Goal: Ask a question

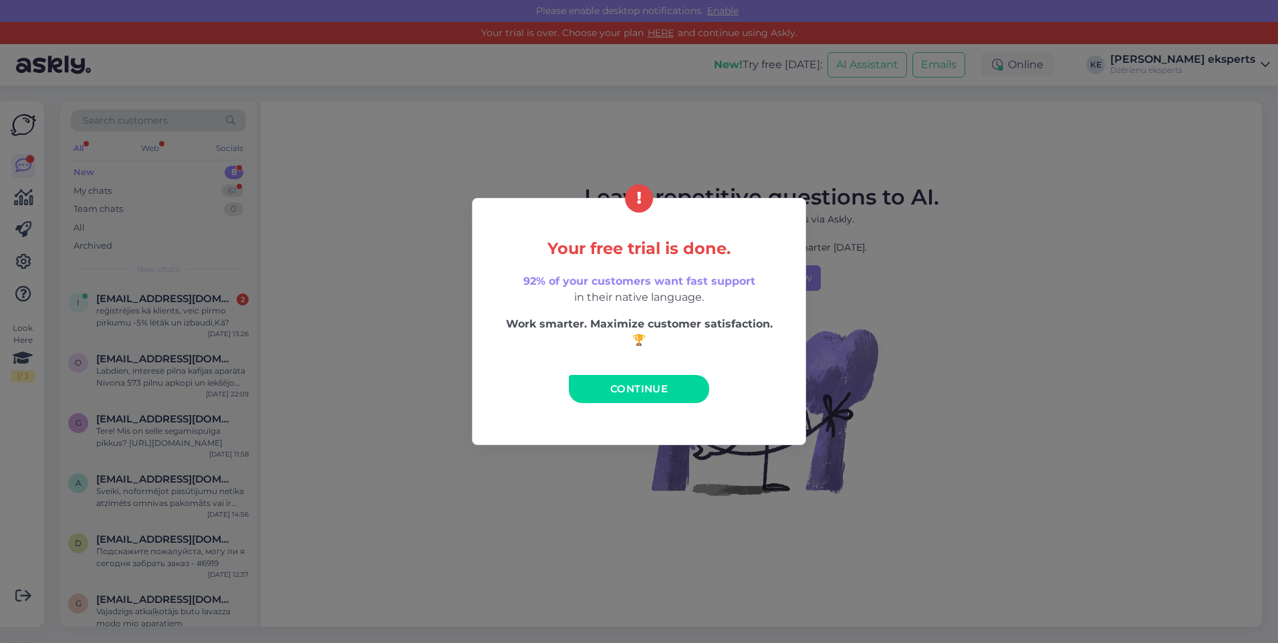
click at [613, 379] on link "Continue" at bounding box center [639, 389] width 140 height 28
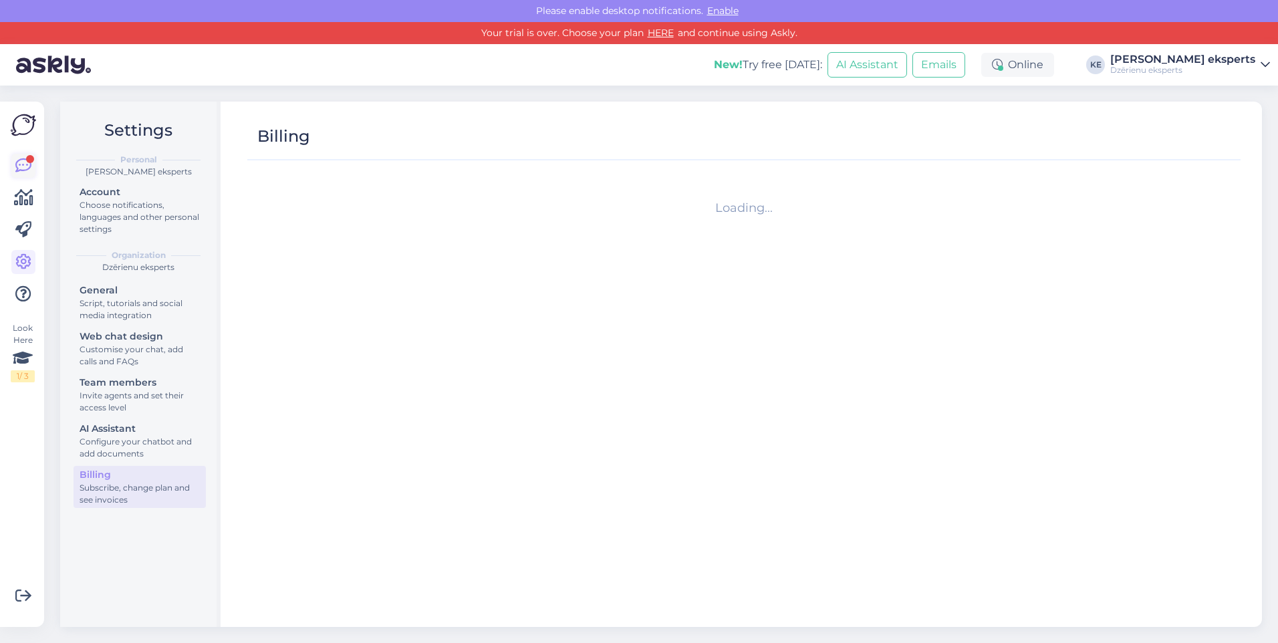
click at [31, 173] on icon at bounding box center [23, 166] width 16 height 16
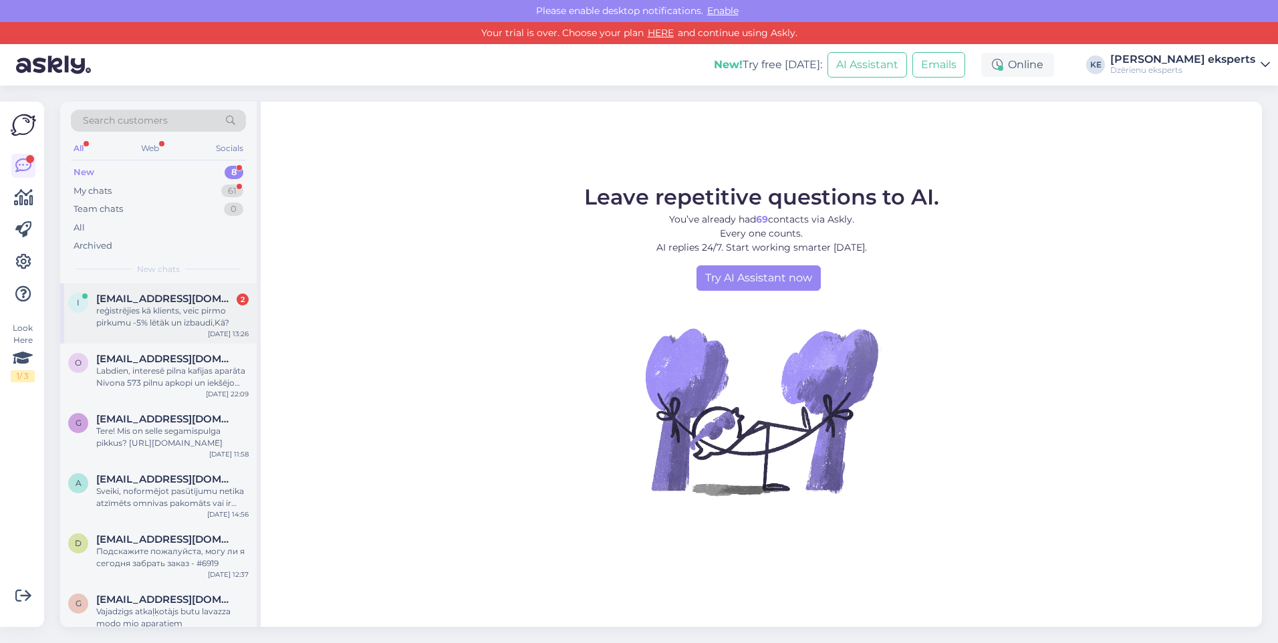
click at [152, 315] on div "reģistrējies kā klients, veic pirmo pirkumu -5% lētāk un izbaudi,Kā?" at bounding box center [172, 317] width 152 height 24
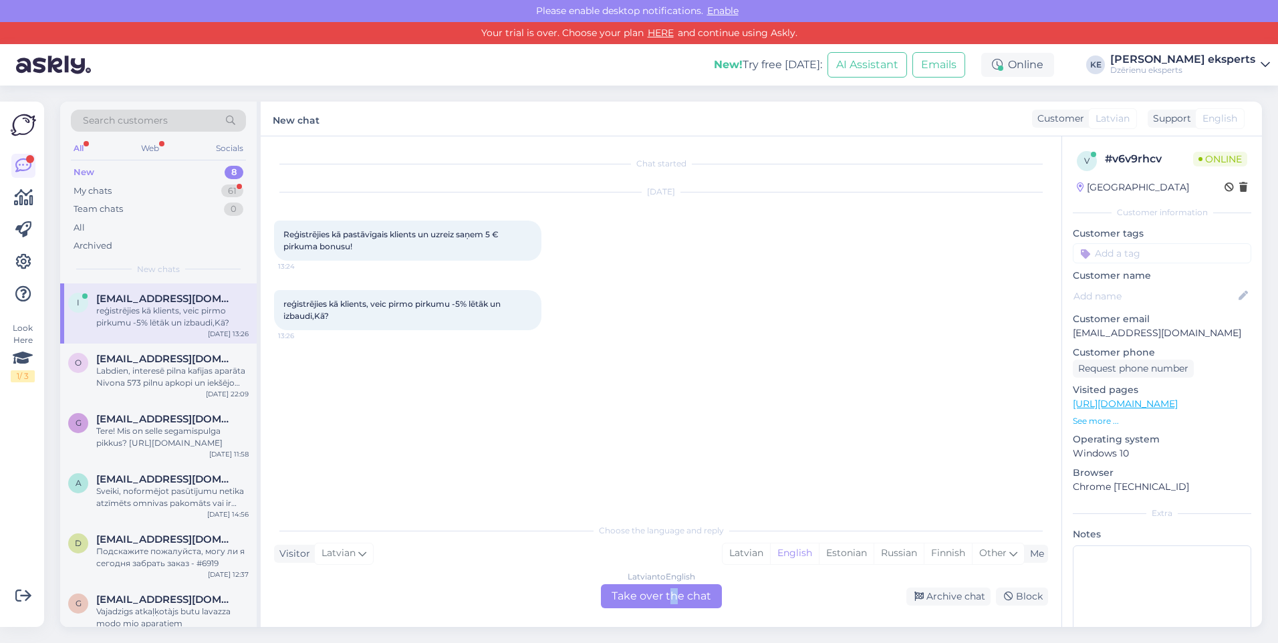
click at [674, 592] on div "Latvian to English Take over the chat" at bounding box center [661, 596] width 121 height 24
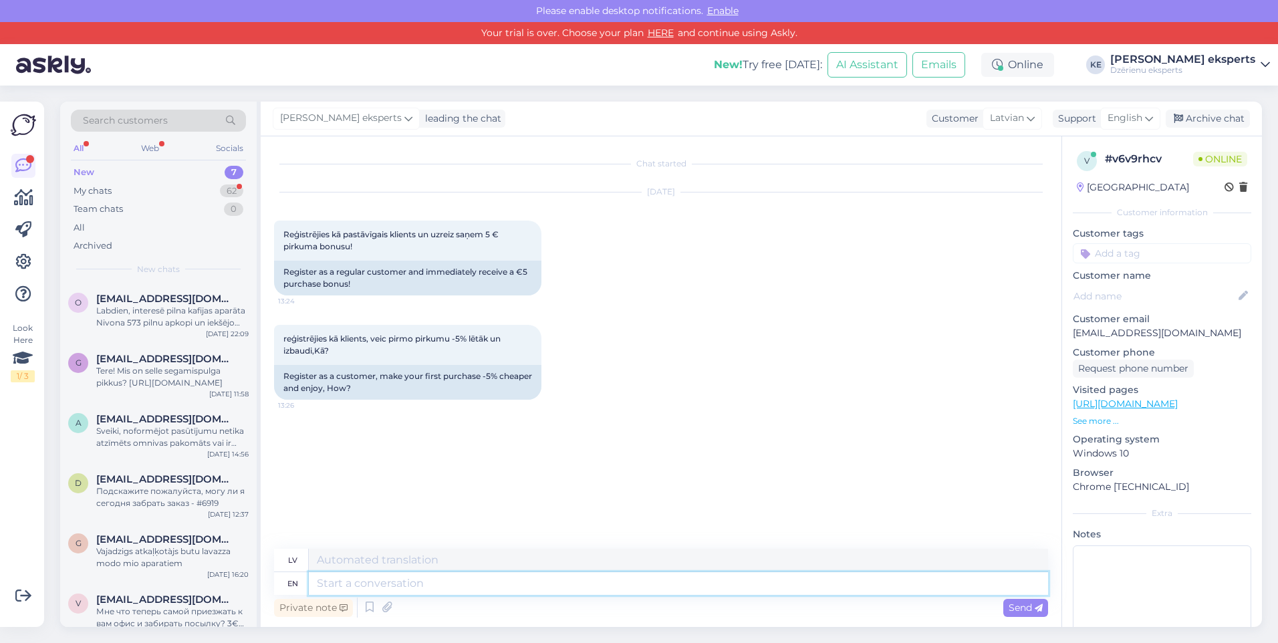
click at [357, 590] on textarea at bounding box center [679, 583] width 740 height 23
type textarea "Labdien,"
type textarea "Labdien. jA R"
type textarea "Labdien. jA"
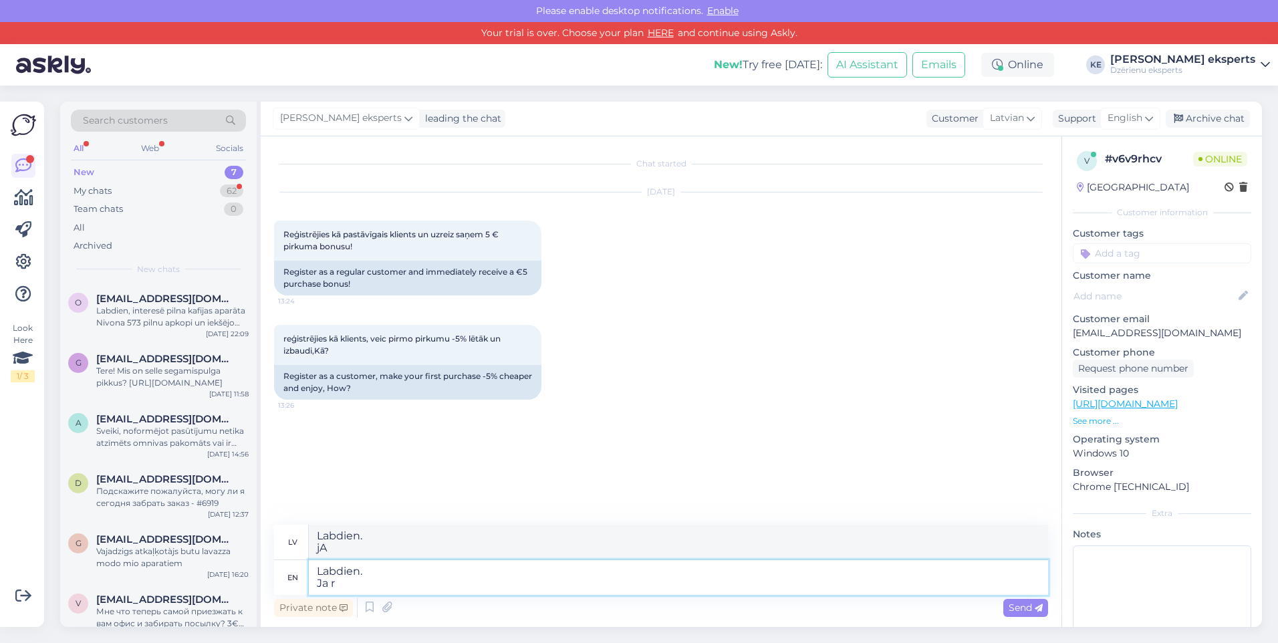
type textarea "Labdien. Ja re"
type textarea "Labdien. Jā"
type textarea "Labdien. Ja reģi"
type textarea "Labdien. Ja re"
type textarea "Labdien. Ja reģistrējaties, k"
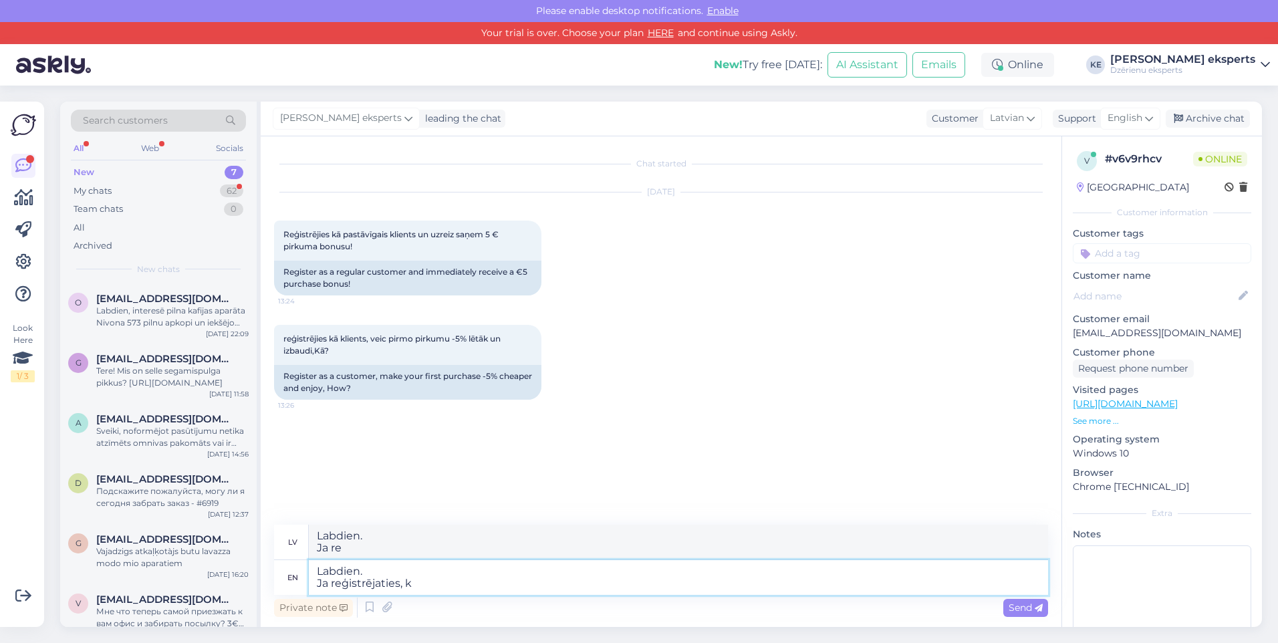
type textarea "Labdien. Ja atzīmēties,"
type textarea "Labdien. Ja reģistrējaties, k;a"
type textarea "Labdien. Ja atzīmēties, k;a"
type textarea "Labdien. Ja reģistrējaties, kā J"
type textarea "Labdien. Ja atzīmēties, kā"
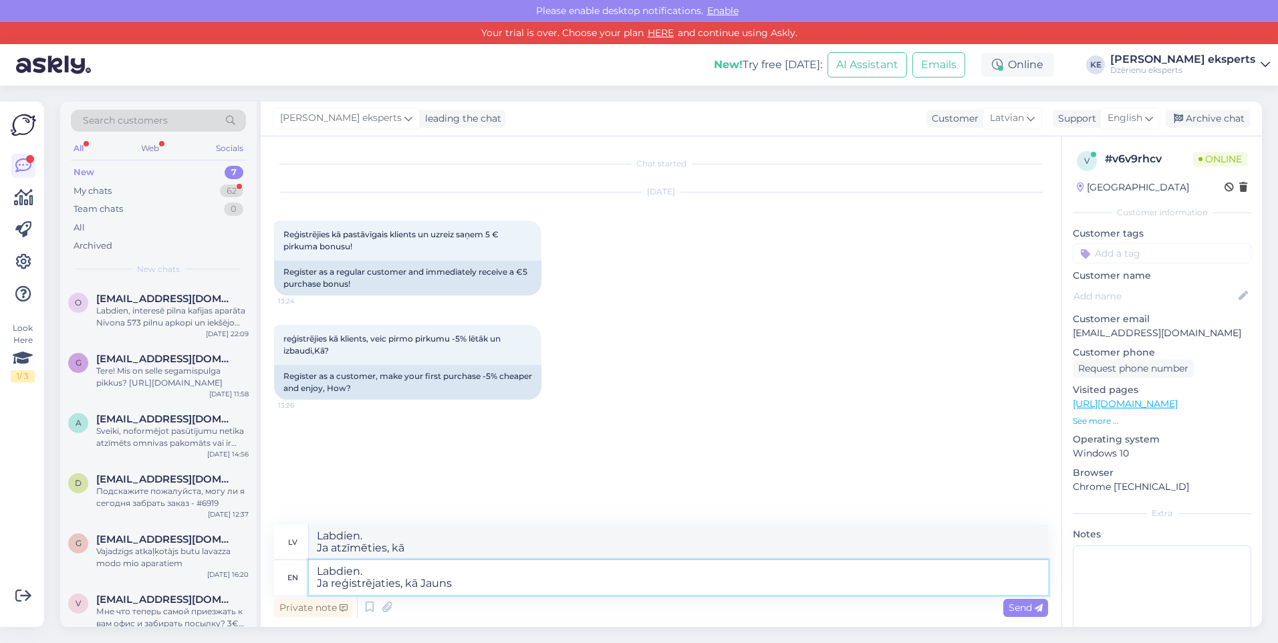
type textarea "Labdien. Ja reģistrējaties, kā Jauns"
type textarea "Labdien. Ja atzīmēties, kā Jauns"
type textarea "Labdien. Ja reģistrējaties, kā Jauns klients, t"
type textarea "Labdien. Ja reģistrēties, kā Jauns klients,"
type textarea "Labdien. Ja reģistrējaties, kā Jauns klients, tad"
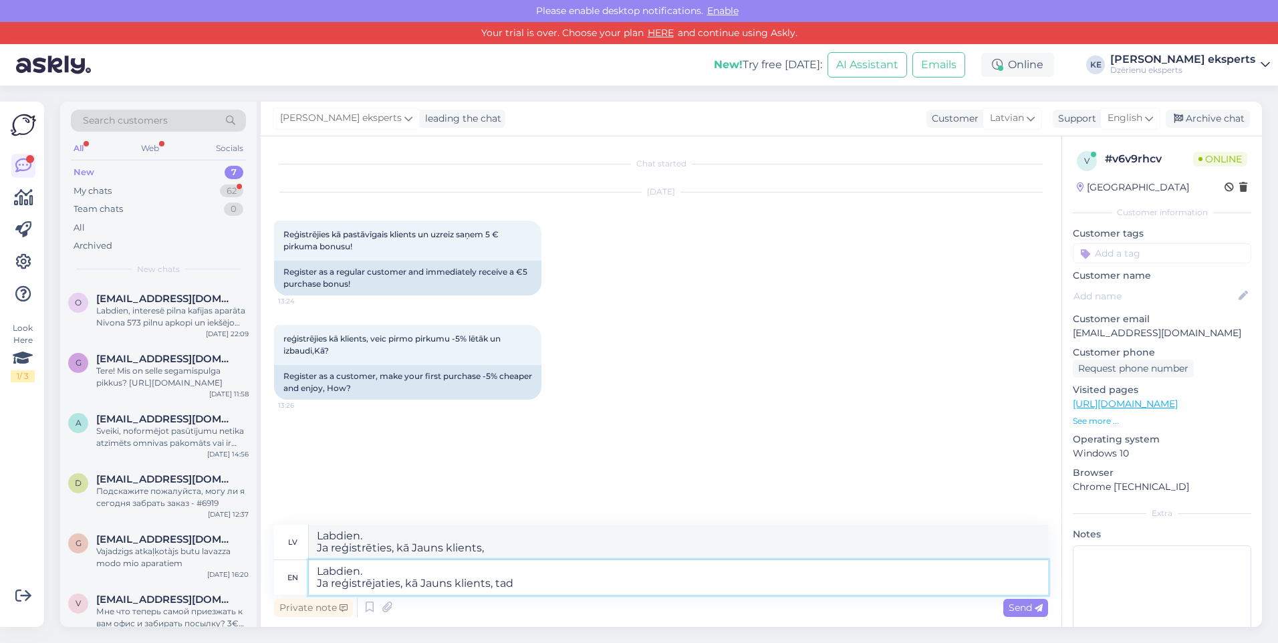
type textarea "Labdien. Ja reģistrēties, kā Jauns klients, tad"
type textarea "Labdien. Ja reģistrējaties, kā Jauns klients, tad ievietojot"
type textarea "Labdien. Ja reģistrēties, kā Jauns klients, tad ievietojot"
type textarea "Labdien. Ja reģistrējaties, kā Jauns klients, tad ievietojot vēlamās pr"
type textarea "Labdien. Ja reģistrēties, kā Jauns klients, tad ievietojot vēlamās"
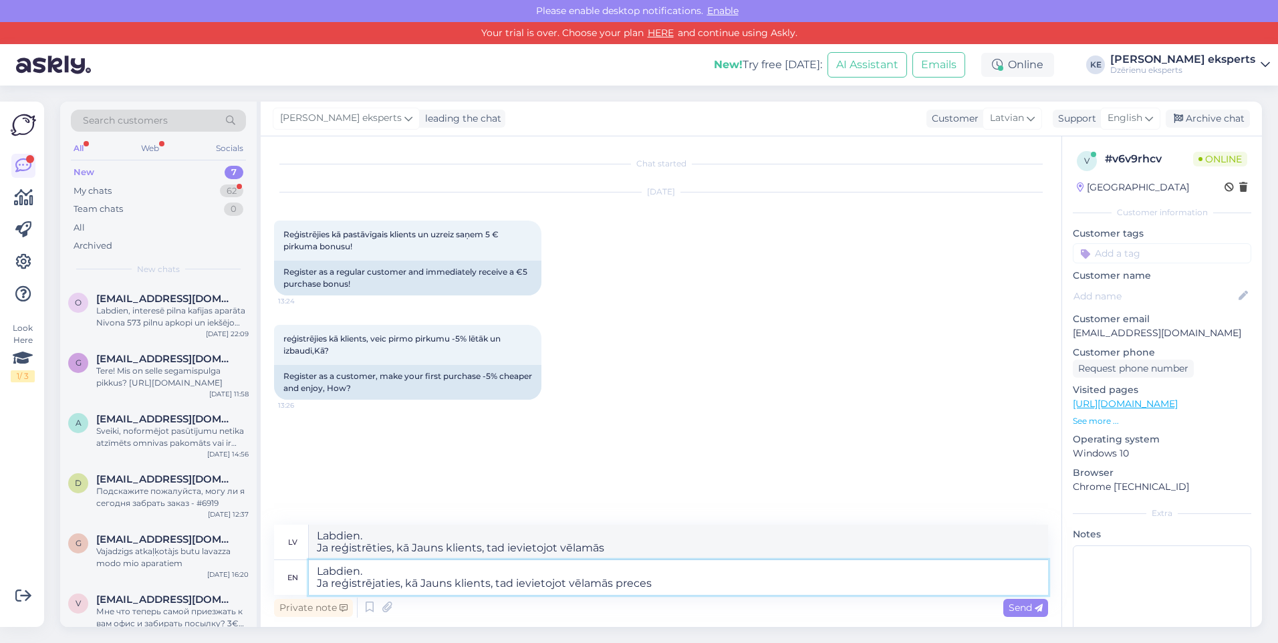
type textarea "Labdien. Ja reģistrējaties, kā Jauns klients, tad ievietojot vēlamās preces"
type textarea "Labdien. Ja reģistrēties, kā Jauns klients, tad ievietojot vēlamās preces"
type textarea "Labdien. Ja reģistrējaties, kā Jauns klients, tad ievietojot vēlamās preces gro…"
type textarea "Labdien. Ja reģistrēties, kā Jauns klients, tad ievietojot vēlamās preces grozā"
type textarea "Labdien. Ja reģistrējaties, kā Jauns klients, tad ievietojot vēlamās preces gro…"
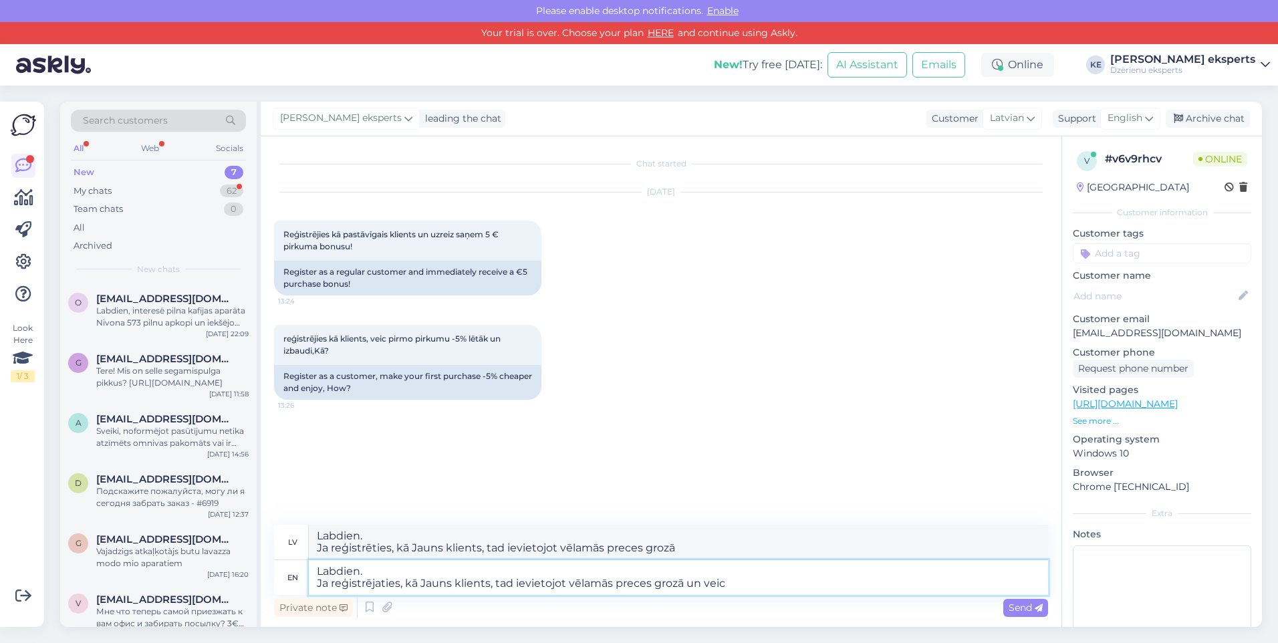
type textarea "Labdien. Ja reģistrēties, kā Jauns klients, tad ievietojot vēlamās preces grozā…"
type textarea "Labdien. Ja reģistrējaties, kā Jauns klients, tad ievietojot vēlamās preces gro…"
type textarea "Labdien. Ja reģistrēties, kā Jauns klients, tad ievietojot vēlamās preces grozā…"
type textarea "Labdien. Ja reģistrējaties, kā Jauns klients, tad ievietojot vēlamās preces gro…"
type textarea "Labdien. Ja reģistrēties, kā Jauns klients, tad ievietojot vēlamās preces grozā…"
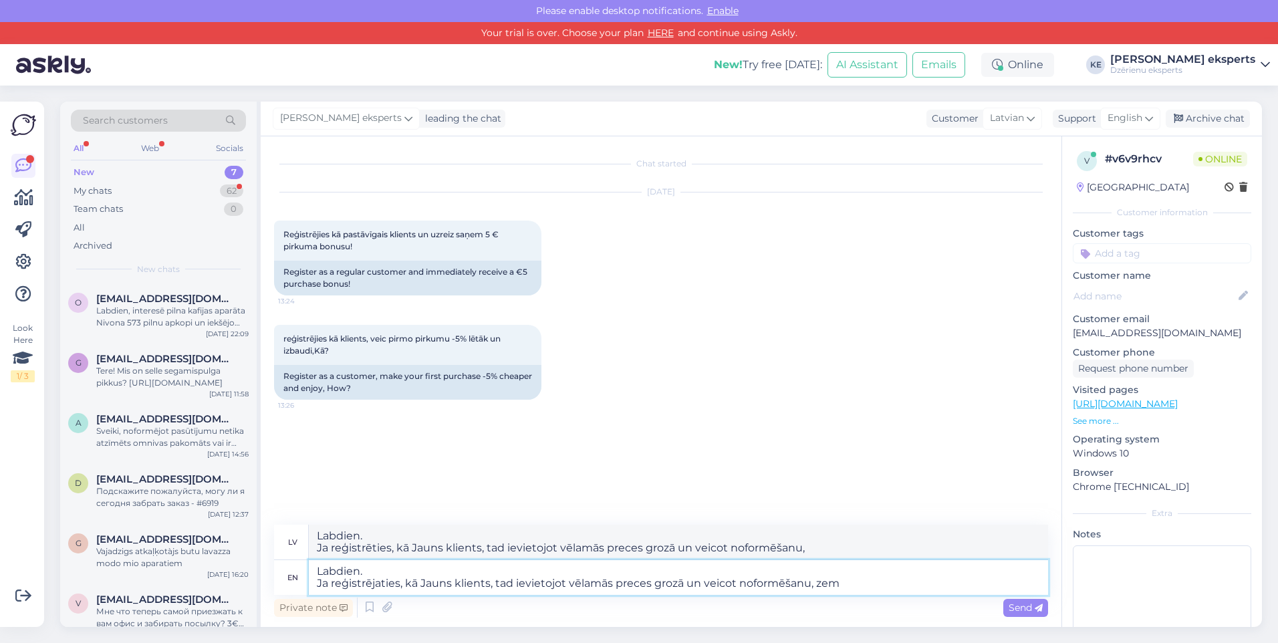
type textarea "Labdien. Ja reģistrējaties, kā Jauns klients, tad ievietojot vēlamās preces gro…"
type textarea "Labdien. Ja reģistrēties, kā Jauns klients, tad ievietojot vēlamās preces grozā…"
type textarea "Labdien. Ja reģistrējaties, kā Jauns klients, tad ievietojot vēlamās preces gro…"
type textarea "Labdien. Ja reģistrēties, kā Jauns klients, tad ievietojot vēlamās preces grozā…"
type textarea "Labdien. Ja reģistrējaties, kā Jauns klients, tad ievietojot vēlamās preces gro…"
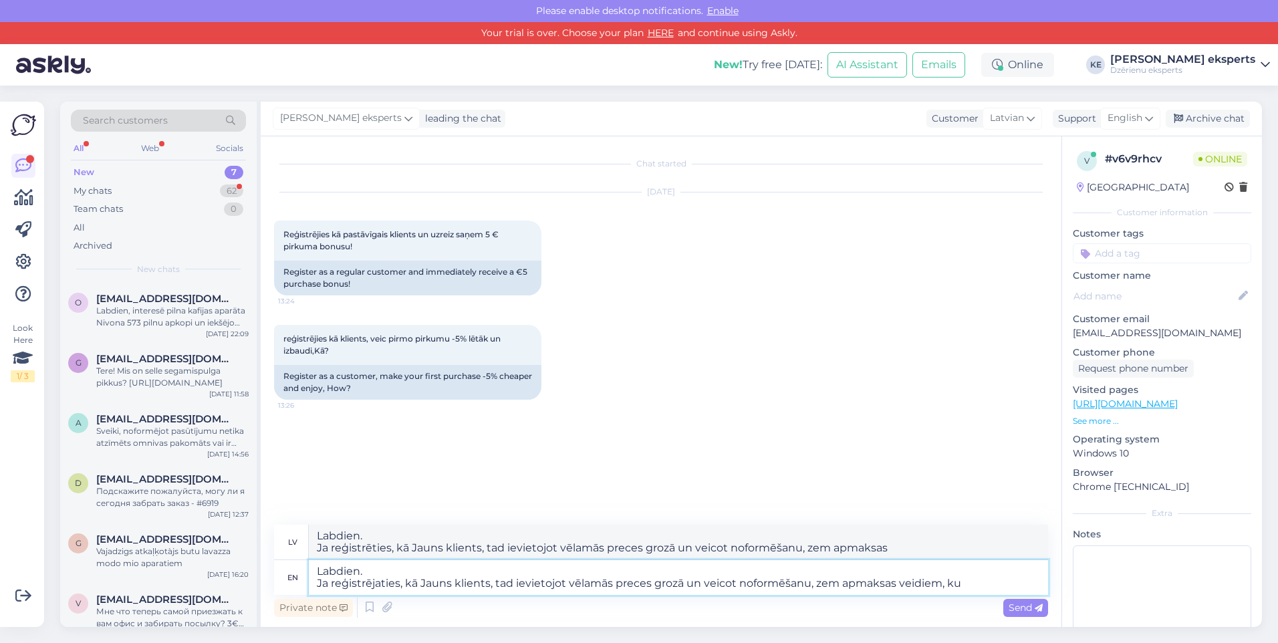
type textarea "Labdien. Ja norādaties, kā Jauns klients, tad ievietojot vēlamās preces grozā u…"
type textarea "Labdien. Ja reģistrējaties, kā Jauns klients, tad ievietojot vēlamās preces gro…"
type textarea "Labdien. Ja reģistrēties, kā Jauns klients, tad ievietojot vēlamās preces grozā…"
type textarea "Labdien. Ja reģistrējaties, kā Jauns klients, tad ievietojot vēlamās preces gro…"
type textarea "Labdien. Ja reģistrēties, kā Jauns klients, tad ievietojot vēlamās preces grozā…"
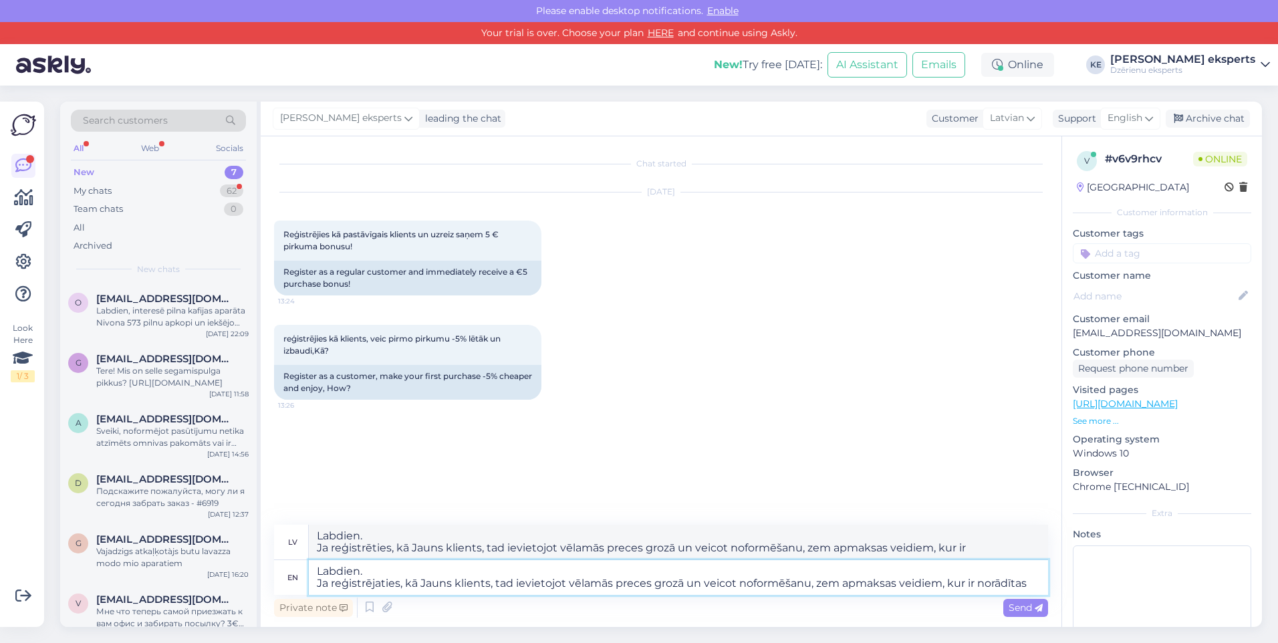
type textarea "Labdien. Ja reģistrējaties, kā Jauns klients, tad ievietojot vēlamās preces gro…"
type textarea "Labdien. Ja reģistrēties, kā Jauns klients, tad ievietojot vēlamās preces grozā…"
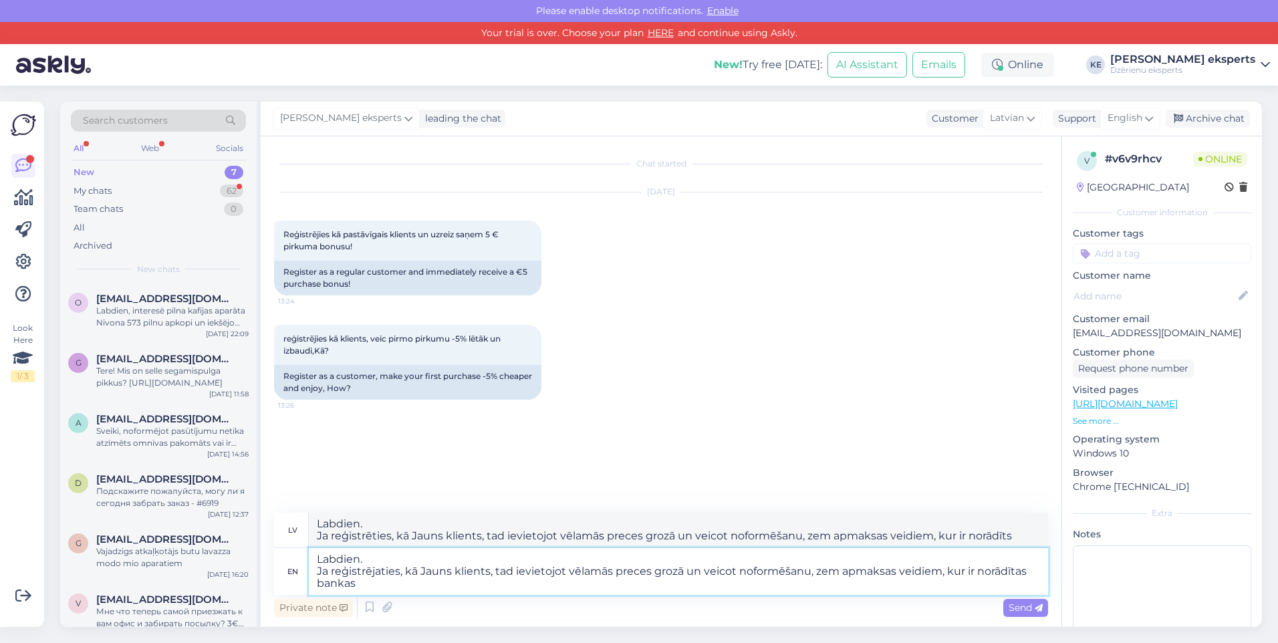
type textarea "Labdien. Ja reģistrējaties, kā Jauns klients, tad ievietojot vēlamās preces gro…"
type textarea "Labdien. Ja reģistrēties, kā Jauns klients, tad ievietojot vēlamās preces grozā…"
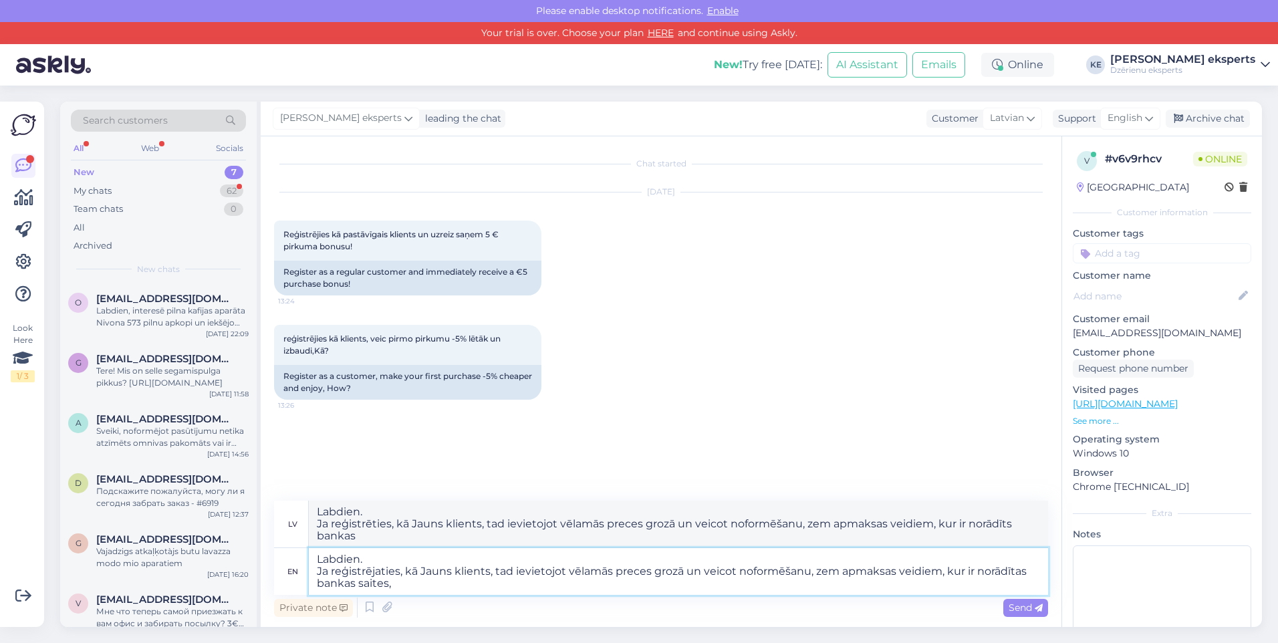
type textarea "Labdien. Ja reģistrējaties, kā Jauns klients, tad ievietojot vēlamās preces gro…"
type textarea "Labdien. Ja reģistrēties, kā Jauns klients, tad ievietojot vēlamās preces grozā…"
type textarea "Labdien. Ja reģistrējaties, kā Jauns klients, tad ievietojot vēlamās preces gro…"
type textarea "Labdien. Ja reģistrēties, kā Jauns klients, tad ievietojot vēlamās preces grozā…"
type textarea "Labdien. Ja reģistrējaties, kā Jauns klients, tad ievietojot vēlamās preces gro…"
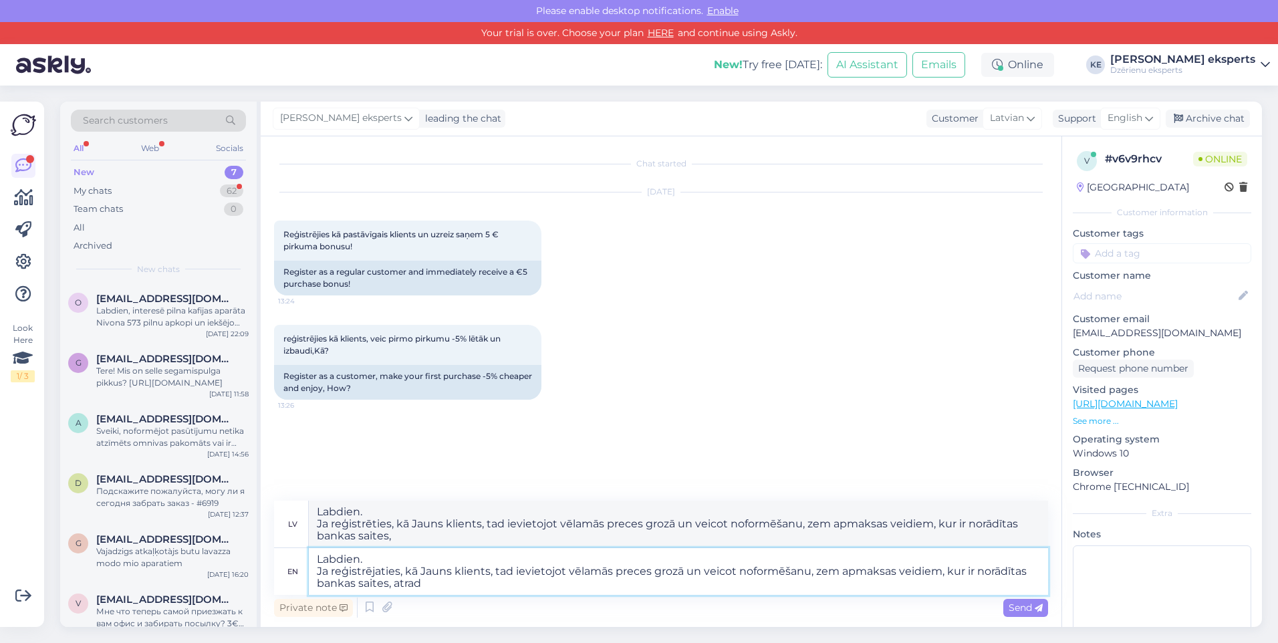
type textarea "Labdien. Ja reģistrēties, kā Jauns klients, tad ievietojot vēlamās preces grozā…"
type textarea "Labdien. Ja reģistrējaties, kā Jauns klients, tad ievietojot vēlamās preces gro…"
type textarea "Labdien. Ja reģistrēties, kā Jauns klients, tad ievietojot vēlamās preces grozā…"
type textarea "Labdien. Ja reģistrējaties, kā Jauns klients, tad ievietojot vēlamās preces gro…"
type textarea "Labdien. Ja reģistrēties, kā Jauns klients, tad ievietojot vēlamās preces grozā…"
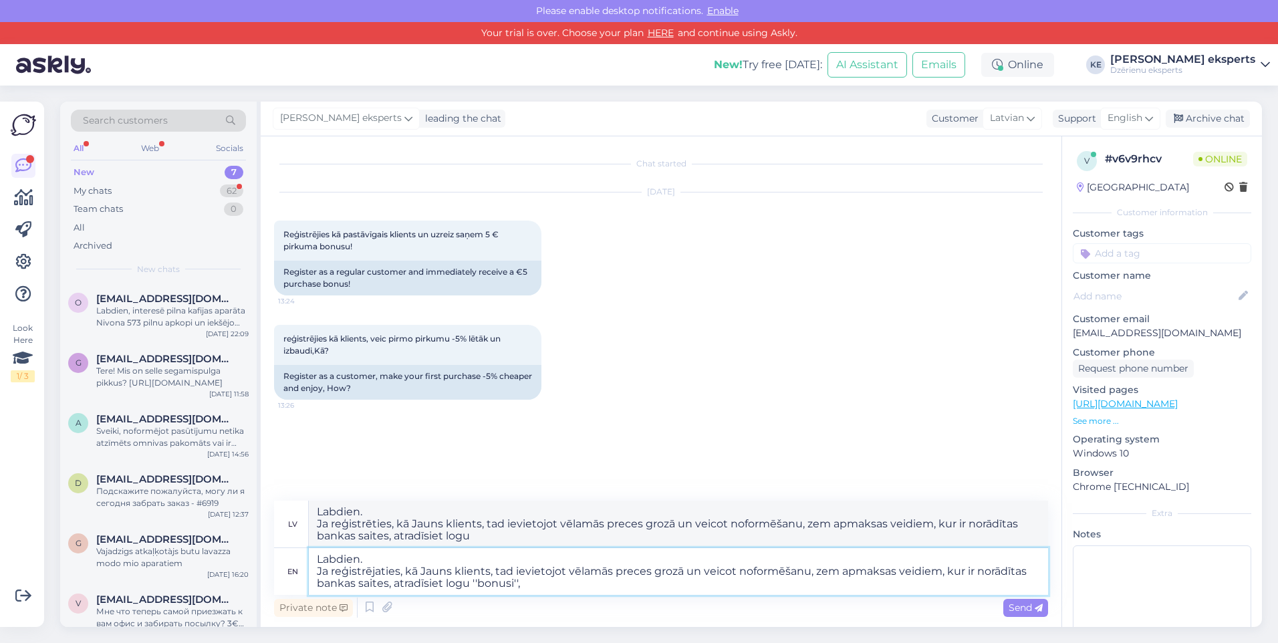
type textarea "Labdien. Ja reģistrējaties, kā Jauns klients, tad ievietojot vēlamās preces gro…"
type textarea "Labdien. Ja reģistrēties, kā Jauns klients, tad ievietojot vēlamās preces grozā…"
type textarea "Labdien. Ja reģistrējaties, kā Jauns klients, tad ievietojot vēlamās preces gro…"
type textarea "Labdien. Ja reģistrēties, kā Jauns klients, tad ievietojot vēlamās preces grozā…"
type textarea "Labdien. Ja reģistrējaties, kā Jauns klients, tad ievietojot vēlamās preces gro…"
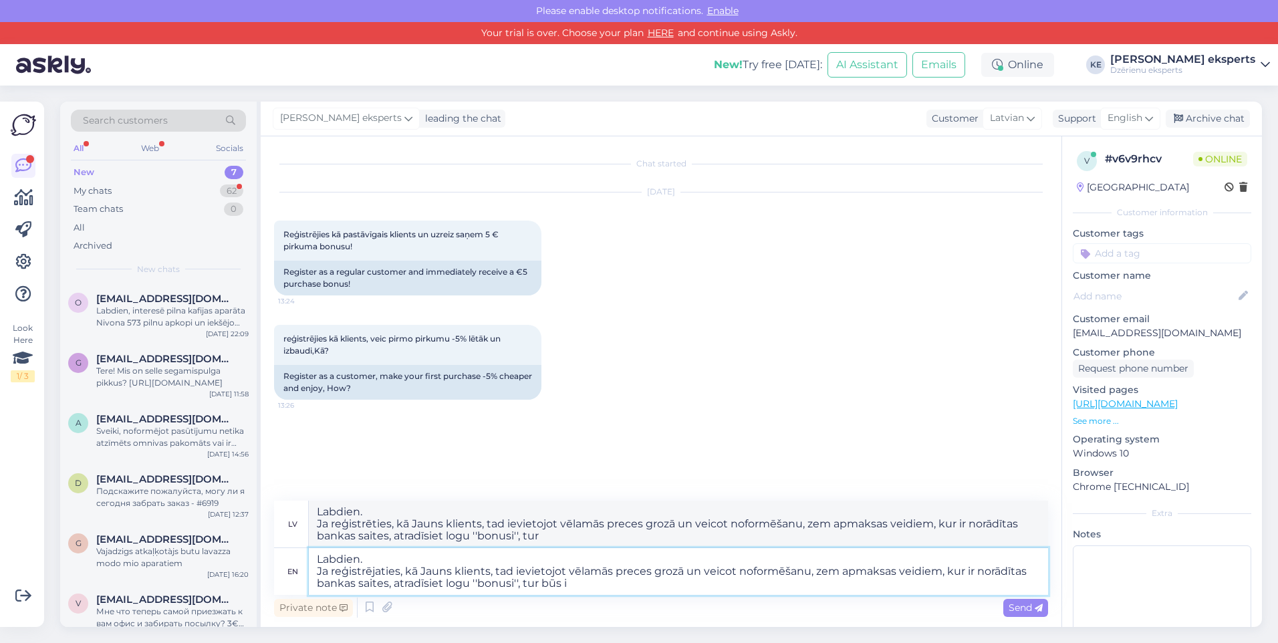
type textarea "Labdien. Ja reģistrēties, kā Jauns klients, tad ievietojot vēlamās preces grozā…"
type textarea "Labdien. Ja reģistrējaties, kā Jauns klients, tad ievietojot vēlamās preces gro…"
type textarea "Labdien. Ja iespējaaties, kā Jauns klients, tad ievietojot vēlamās preces grozā…"
type textarea "Labdien. Ja reģistrējaties, kā Jauns klients, tad ievietojot vēlamās preces gro…"
type textarea "Labdien. Ja reģistrēties, kā Jauns klients, tad ievietojot vēlamās preces grozā…"
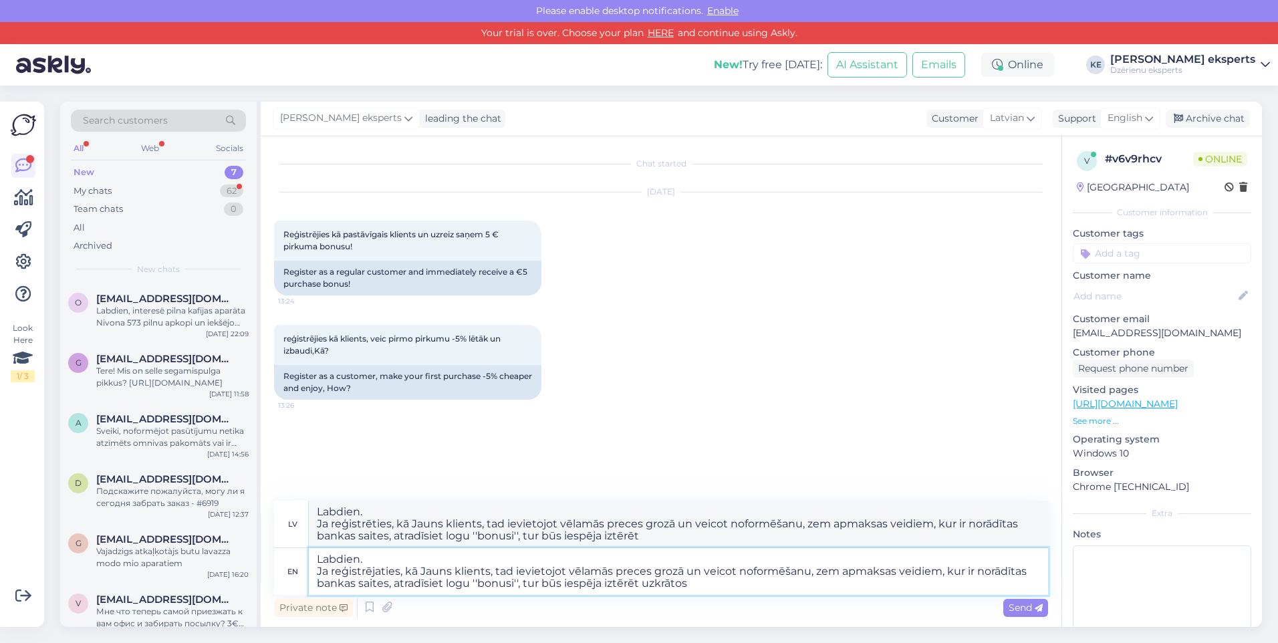
type textarea "Labdien. Ja reģistrējaties, kā Jauns klients, tad ievietojot vēlamās preces gro…"
type textarea "Labdien. Ja reģistrēties, kā Jauns klients, tad ievietojot vēlamās preces grozā…"
type textarea "Labdien. Ja reģistrējaties, kā Jauns klients, tad ievietojot vēlamās preces gro…"
type textarea "Labdien. Ja reģistrēties, kā Jauns klients, tad ievietojot vēlamās preces grozā…"
type textarea "Labdien. Ja reģistrējaties, kā Jauns klients, tad ievietojot vēlamās preces gro…"
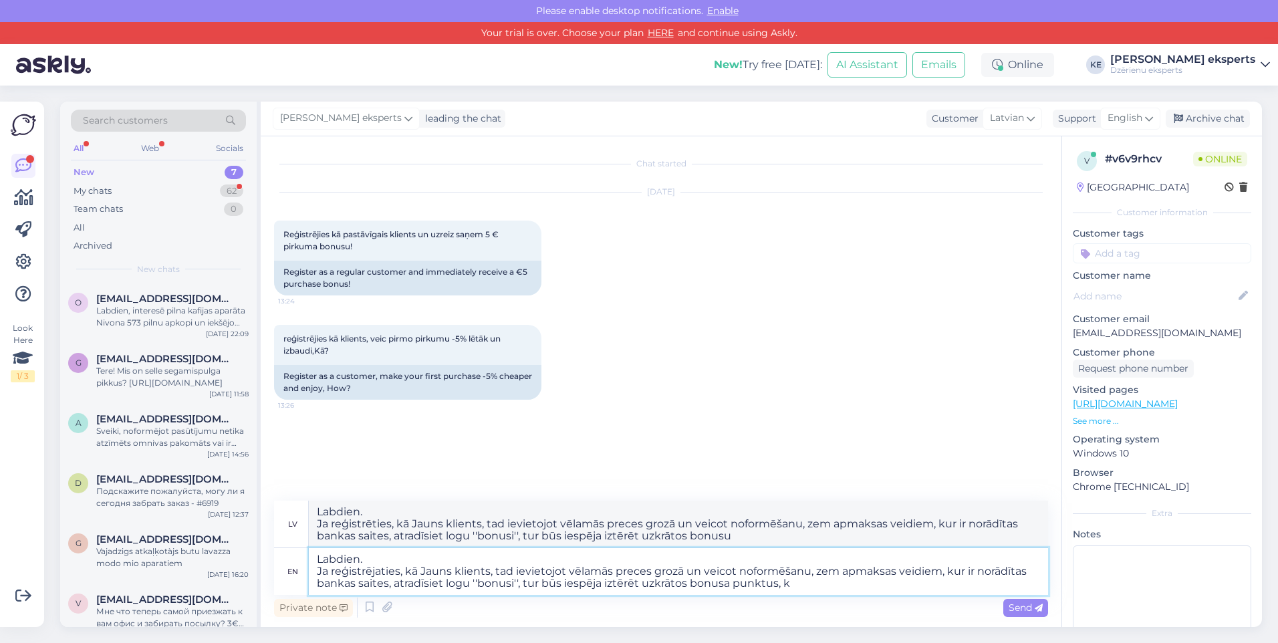
type textarea "Labdien. Ja reģistrēties, kā Jauns klients, tad ievietojot vēlamās preces grozā…"
type textarea "Labdien. Ja reģistrējaties, kā Jauns klients, tad ievietojot vēlamās preces gro…"
type textarea "Labdien. Ja reģistrēties, kā Jauns klients, tad ievietojot vēlamās preces grozā…"
type textarea "Labdien. Ja reģistrējaties, kā Jauns klients, tad ievietojot vēlamās preces gro…"
type textarea "Labdien. Ja reģistrēties, kā Jauns klients, tad ievietojot vēlamās preces grozā…"
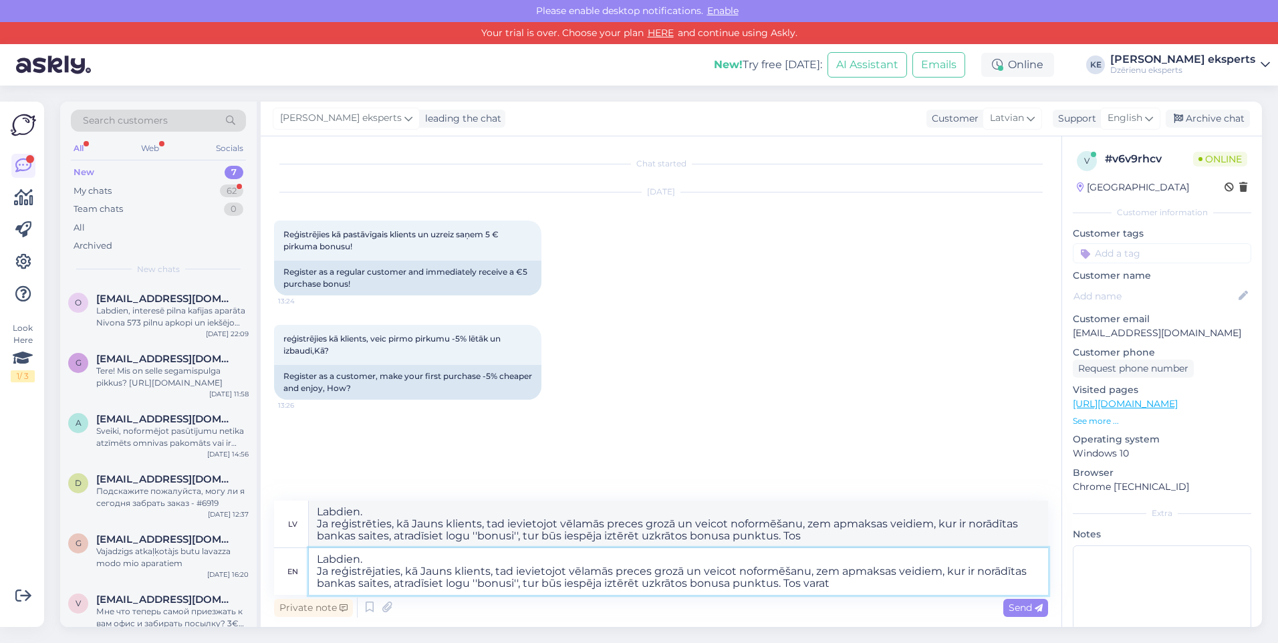
type textarea "Labdien. Ja reģistrējaties, kā Jauns klients, tad ievietojot vēlamās preces gro…"
type textarea "Labdien. Ja reģistrēties, kā Jauns klients, tad ievietojot vēlamās preces grozā…"
type textarea "Labdien. Ja reģistrējaties, kā Jauns klients, tad ievietojot vēlamās preces gro…"
type textarea "Labdien. Ja reģistrēties, kā Jauns klients, tad ievietojot vēlamās preces grozā…"
type textarea "Labdien. Ja reģistrējaties, kā Jauns klients, tad ievietojot vēlamās preces gro…"
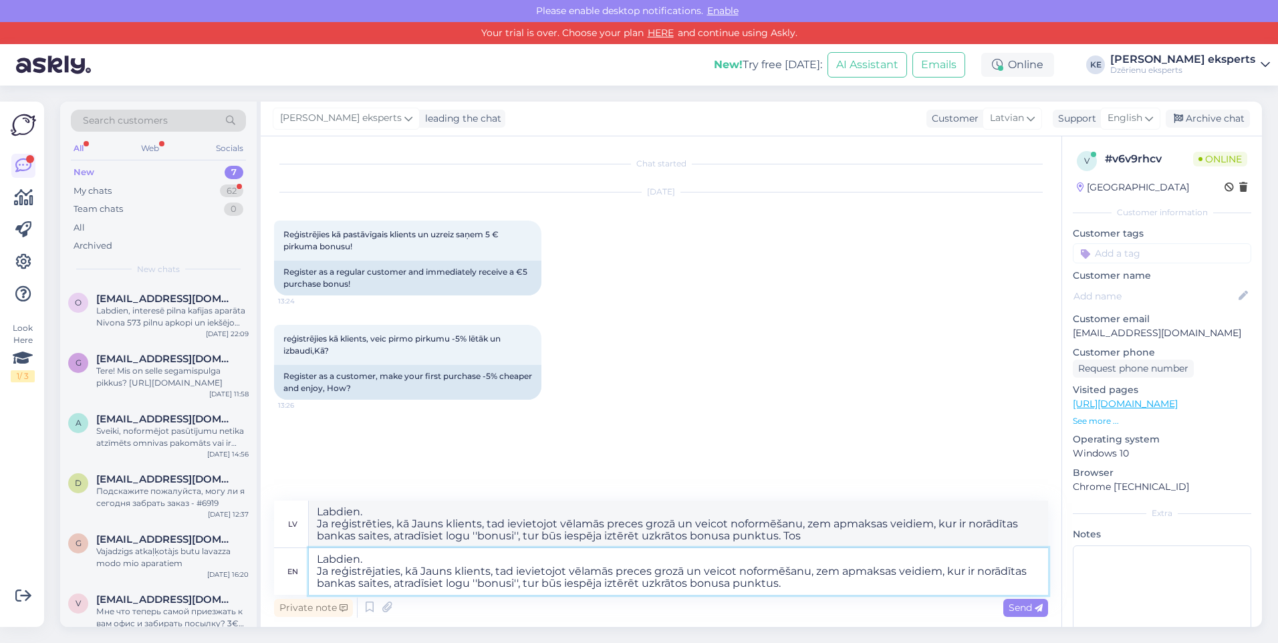
type textarea "Labdien. Ja reģistrēties, kā Jauns klients, tad ievietojot vēlamās preces grozā…"
type textarea "Labdien. Ja reģistrējaties, kā Jauns klients, tad ievietojot vēlamās preces gro…"
click at [1021, 604] on span "Send" at bounding box center [1026, 608] width 34 height 12
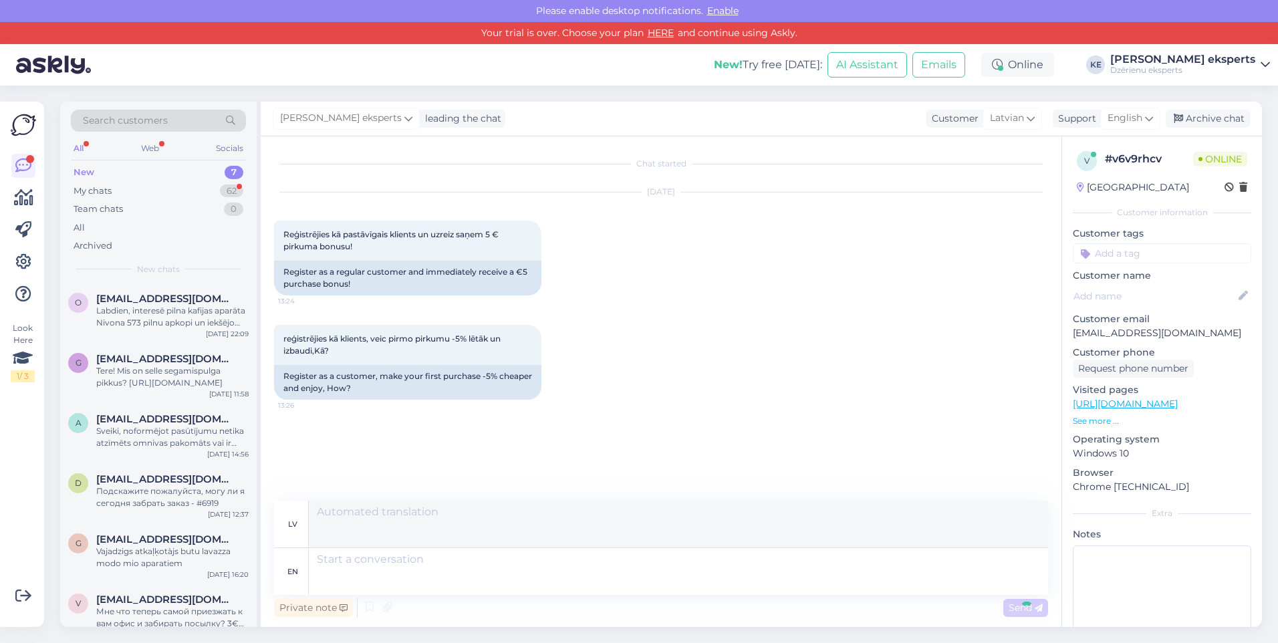
scroll to position [54, 0]
